Goal: Check status: Check status

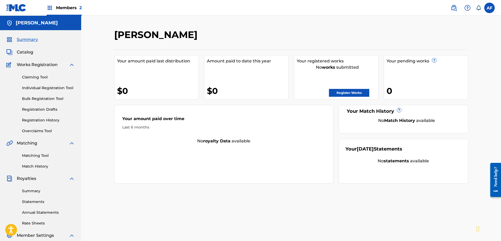
click at [48, 121] on link "Registration History" at bounding box center [48, 120] width 53 height 6
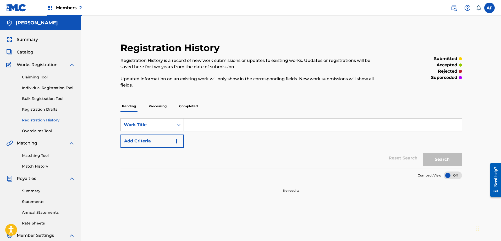
click at [156, 108] on p "Processing" at bounding box center [157, 106] width 21 height 11
click at [192, 104] on p "Completed" at bounding box center [189, 106] width 22 height 11
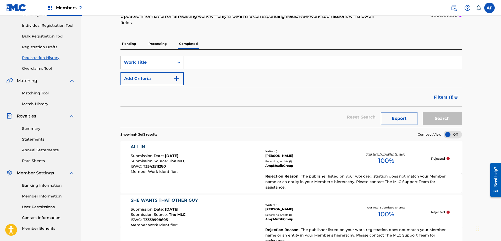
scroll to position [32, 0]
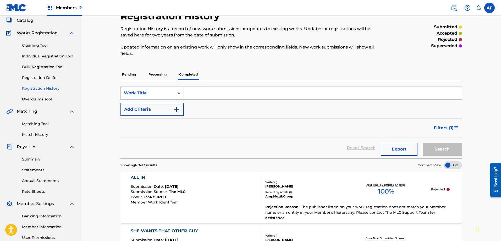
click at [122, 75] on p "Pending" at bounding box center [129, 74] width 17 height 11
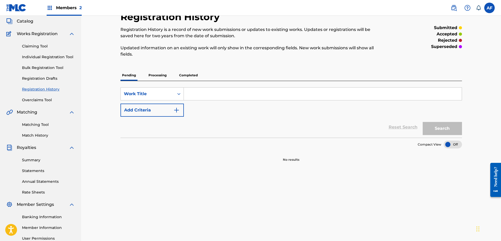
scroll to position [26, 0]
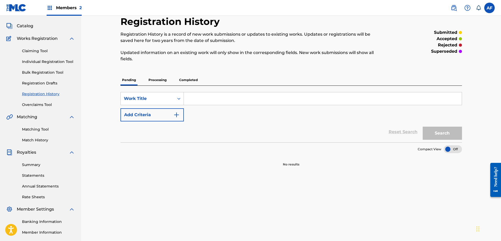
click at [159, 79] on p "Processing" at bounding box center [157, 79] width 21 height 11
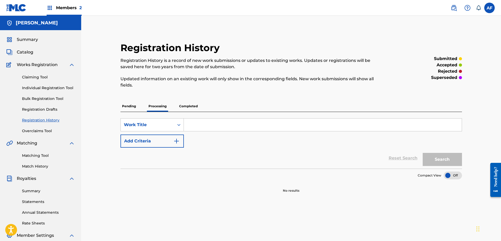
click at [196, 101] on p "Completed" at bounding box center [189, 106] width 22 height 11
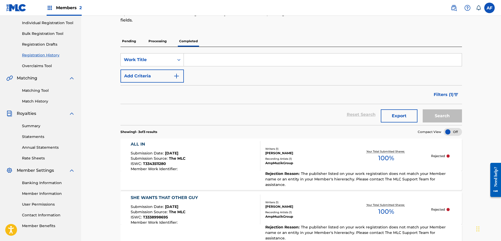
scroll to position [52, 0]
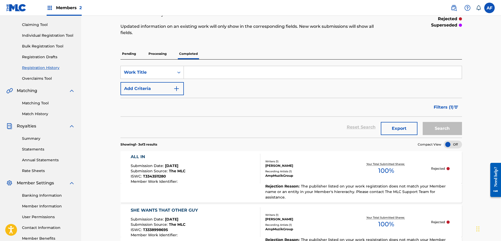
click at [70, 7] on span "Members 2" at bounding box center [69, 8] width 26 height 6
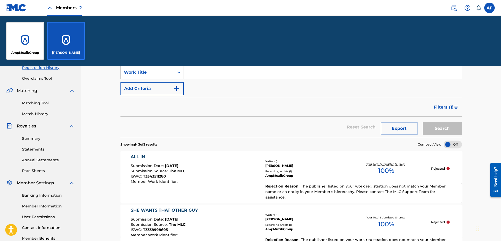
click at [26, 38] on div "AmpMuzikGroup" at bounding box center [25, 41] width 38 height 38
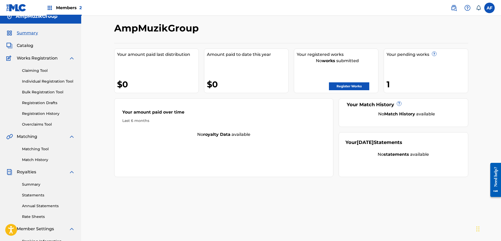
scroll to position [6, 0]
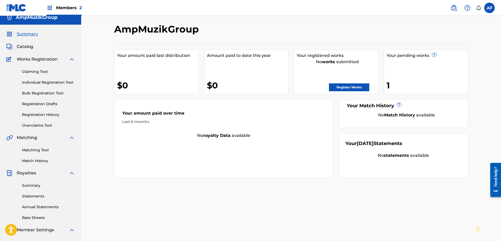
click at [40, 113] on link "Registration History" at bounding box center [48, 115] width 53 height 6
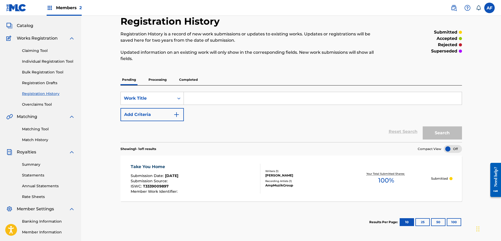
scroll to position [26, 0]
